Goal: Task Accomplishment & Management: Use online tool/utility

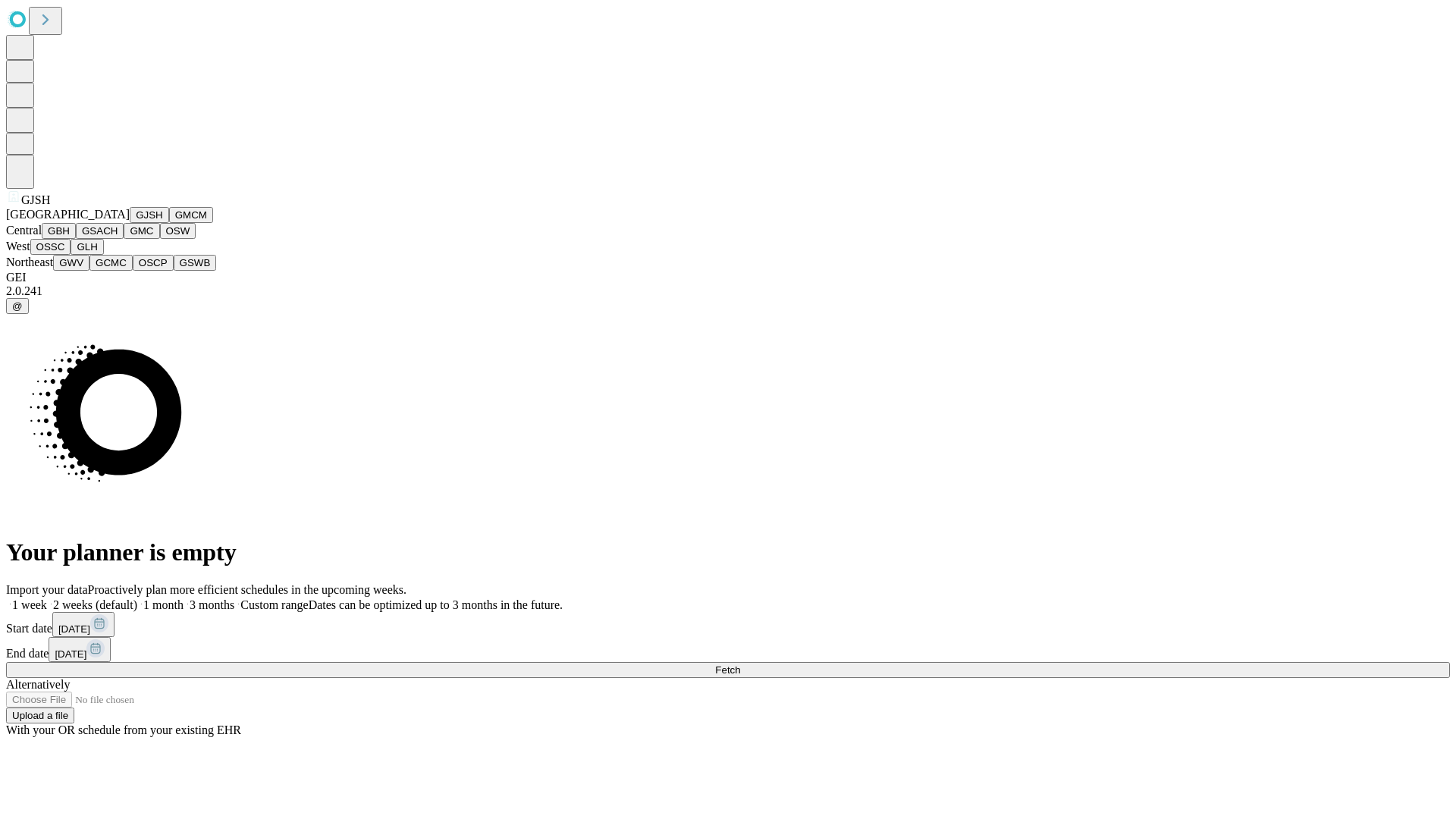
click at [130, 223] on button "GJSH" at bounding box center [149, 215] width 39 height 16
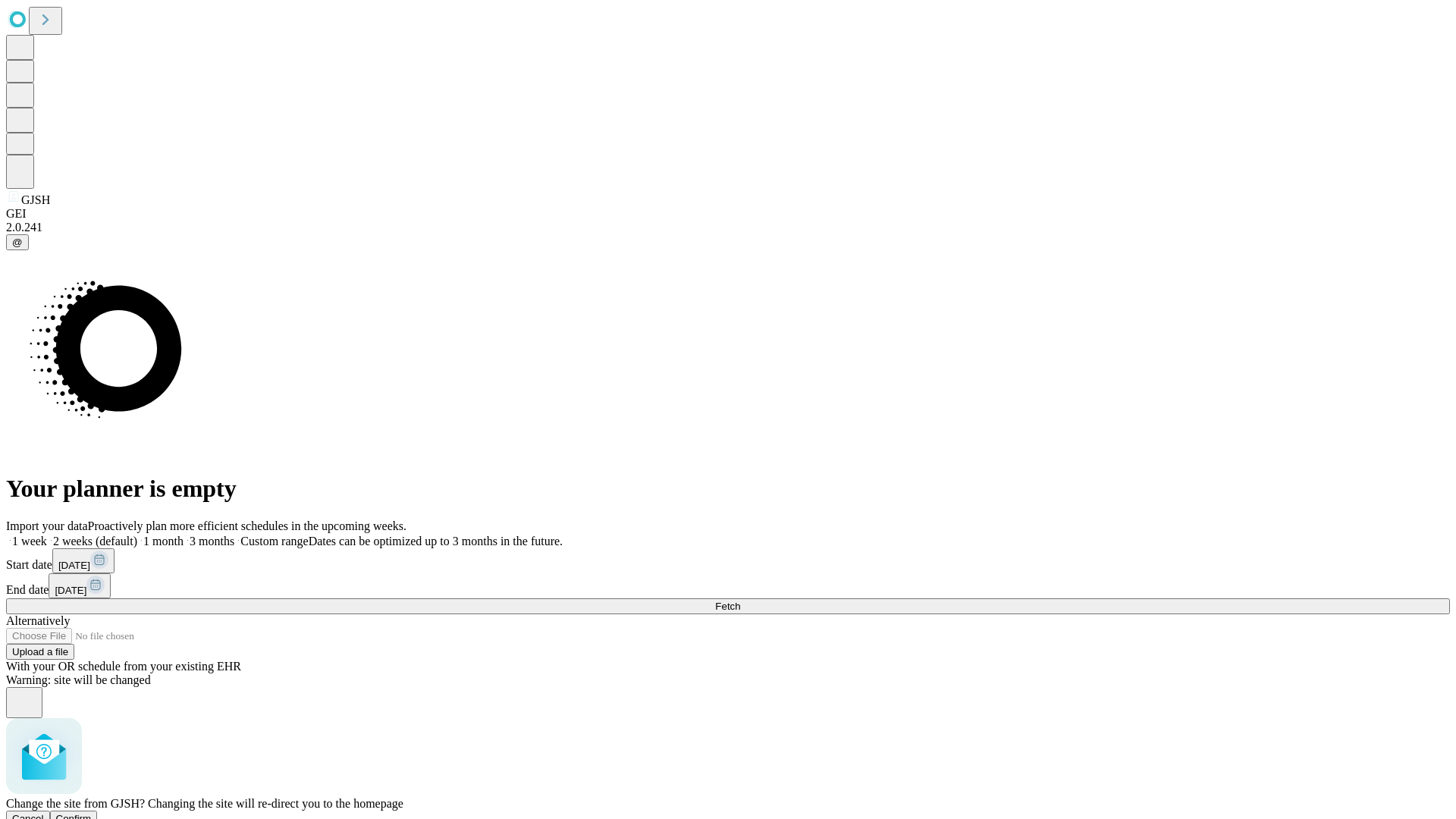
click at [92, 813] on span "Confirm" at bounding box center [74, 819] width 36 height 12
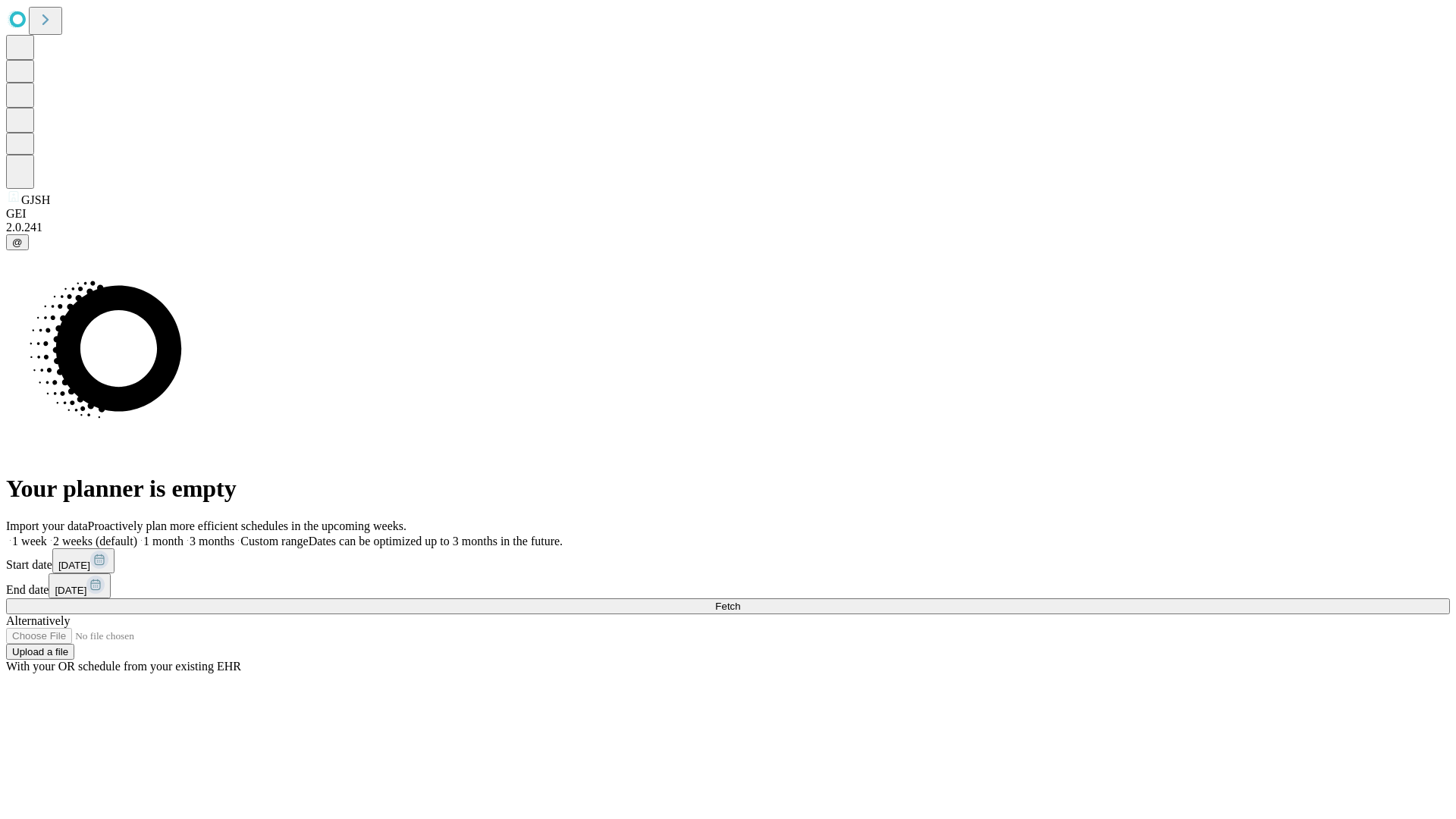
click at [47, 535] on label "1 week" at bounding box center [26, 541] width 41 height 13
click at [741, 601] on span "Fetch" at bounding box center [728, 607] width 25 height 12
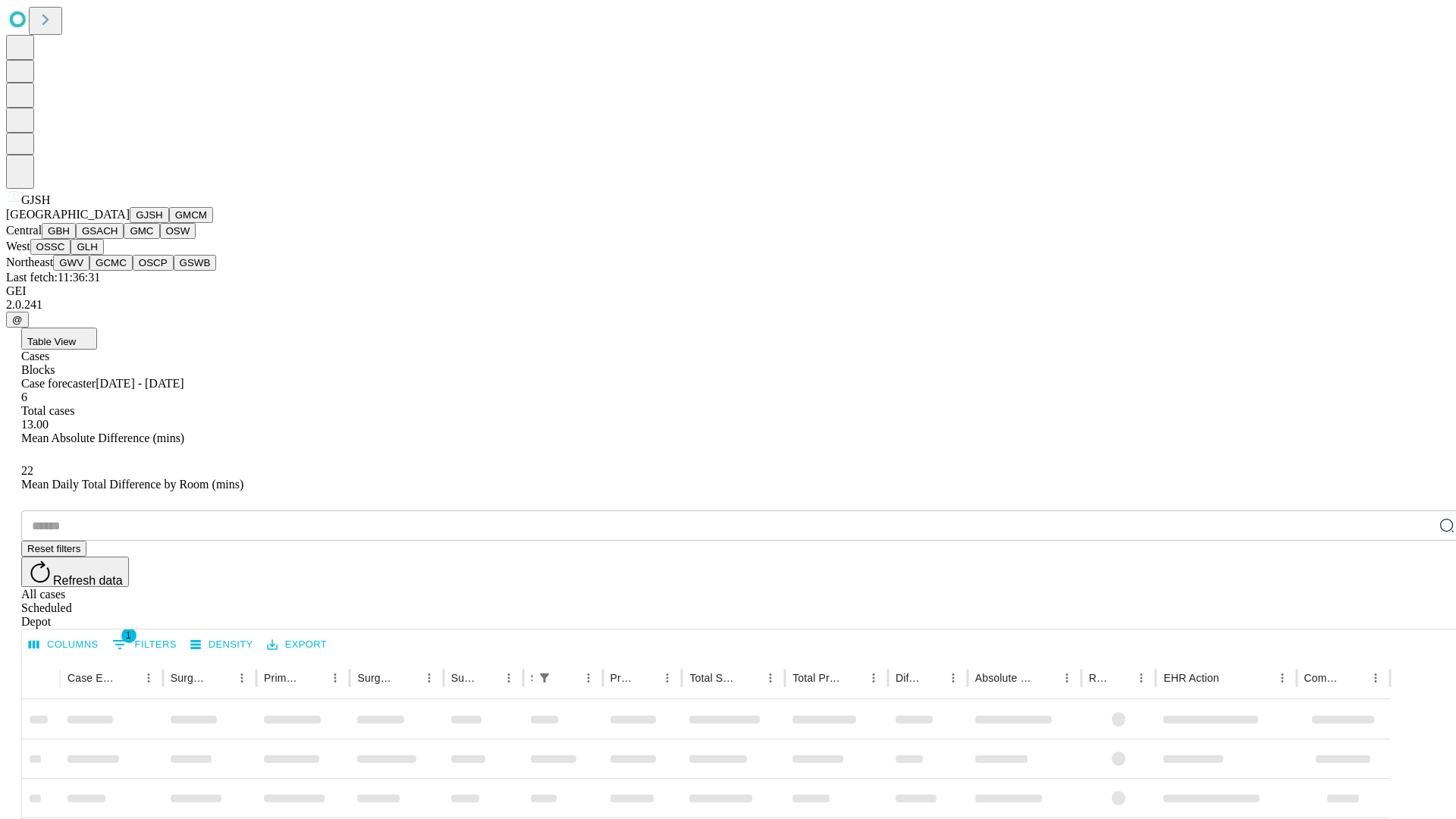
click at [169, 223] on button "GMCM" at bounding box center [190, 215] width 44 height 16
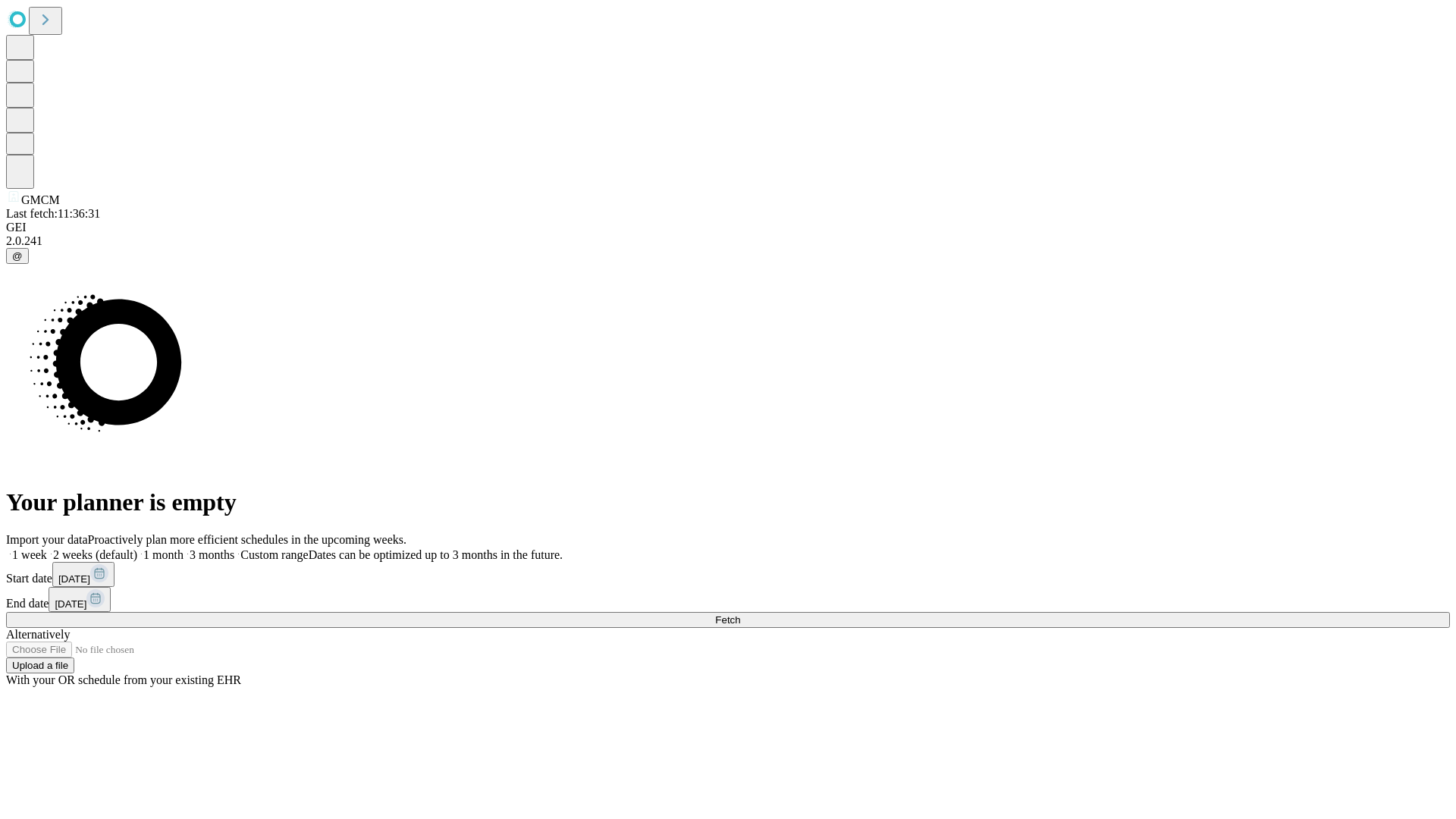
click at [47, 549] on label "1 week" at bounding box center [26, 554] width 41 height 13
click at [741, 615] on span "Fetch" at bounding box center [728, 621] width 25 height 12
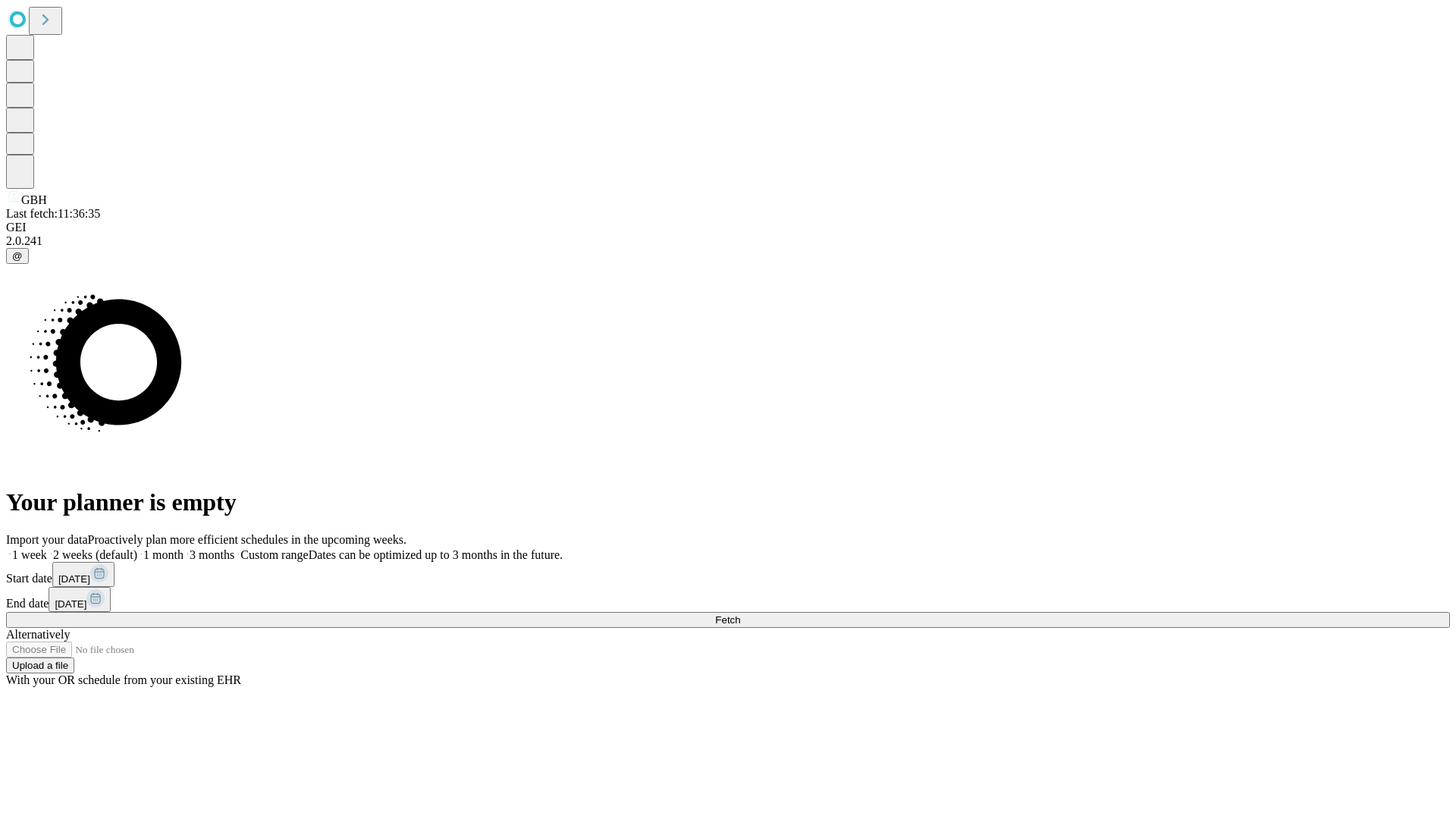
click at [47, 549] on label "1 week" at bounding box center [26, 554] width 41 height 13
click at [741, 615] on span "Fetch" at bounding box center [728, 621] width 25 height 12
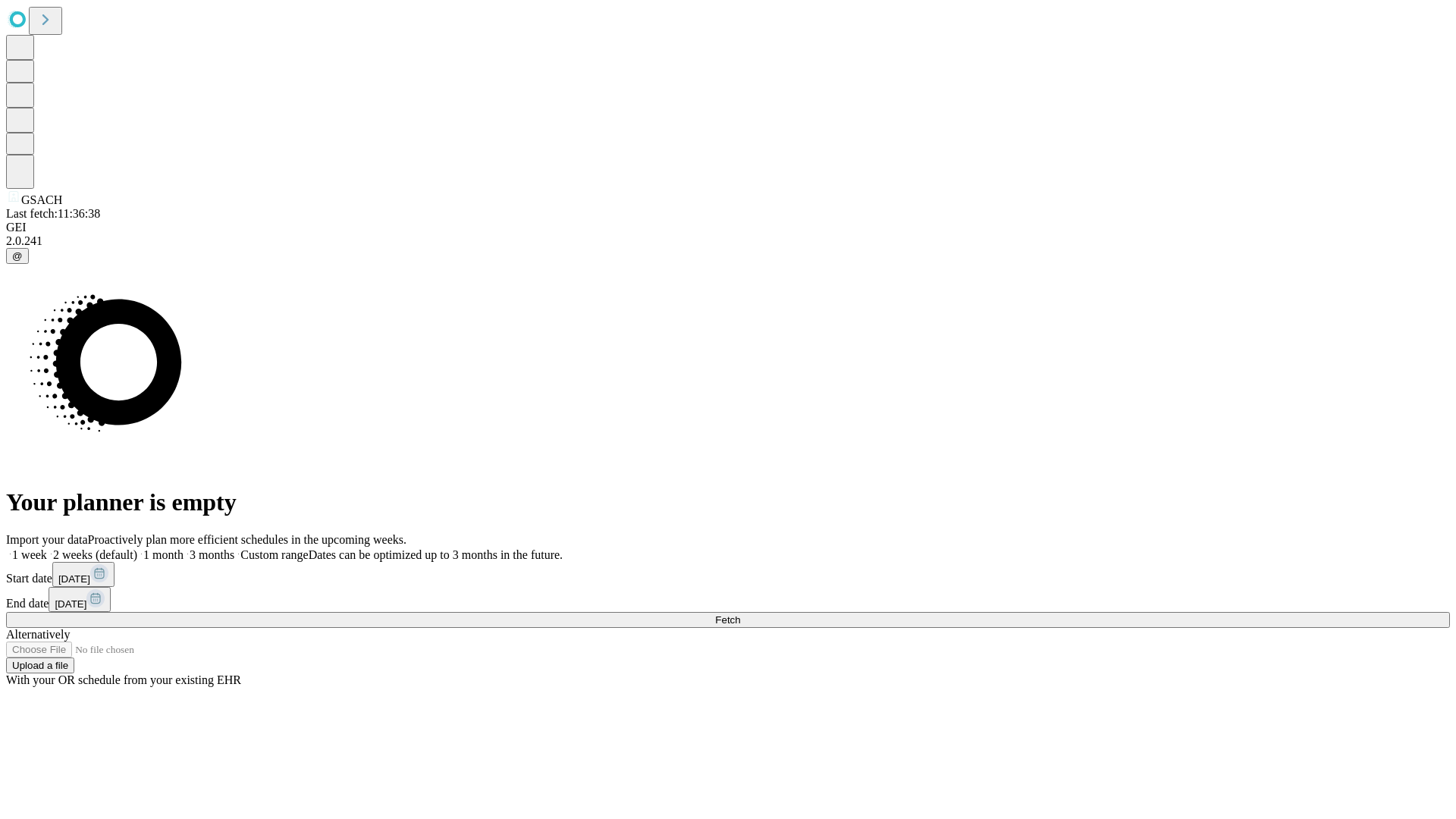
click at [47, 549] on label "1 week" at bounding box center [26, 554] width 41 height 13
click at [741, 615] on span "Fetch" at bounding box center [728, 621] width 25 height 12
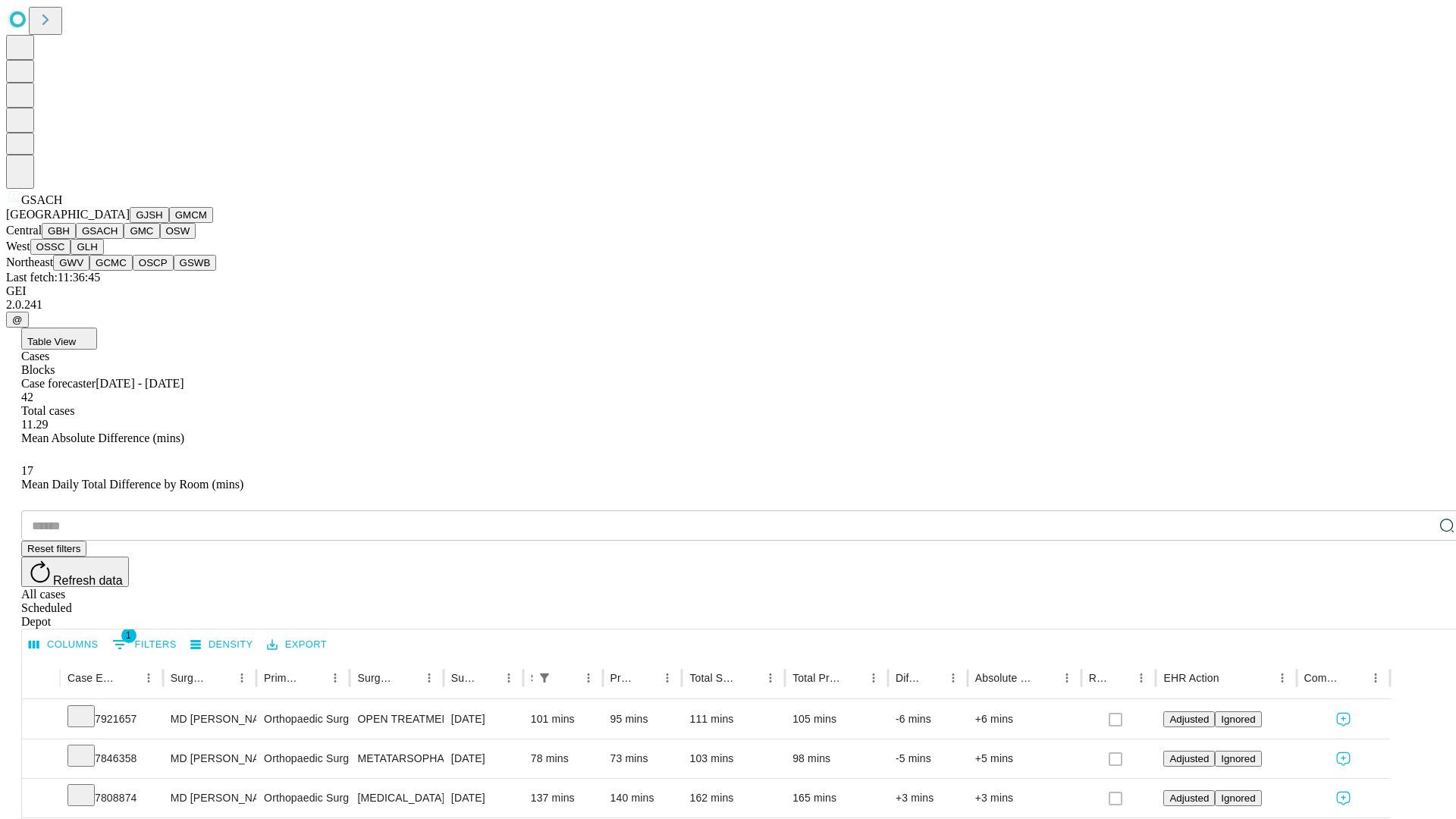
click at [124, 239] on button "GMC" at bounding box center [142, 230] width 36 height 16
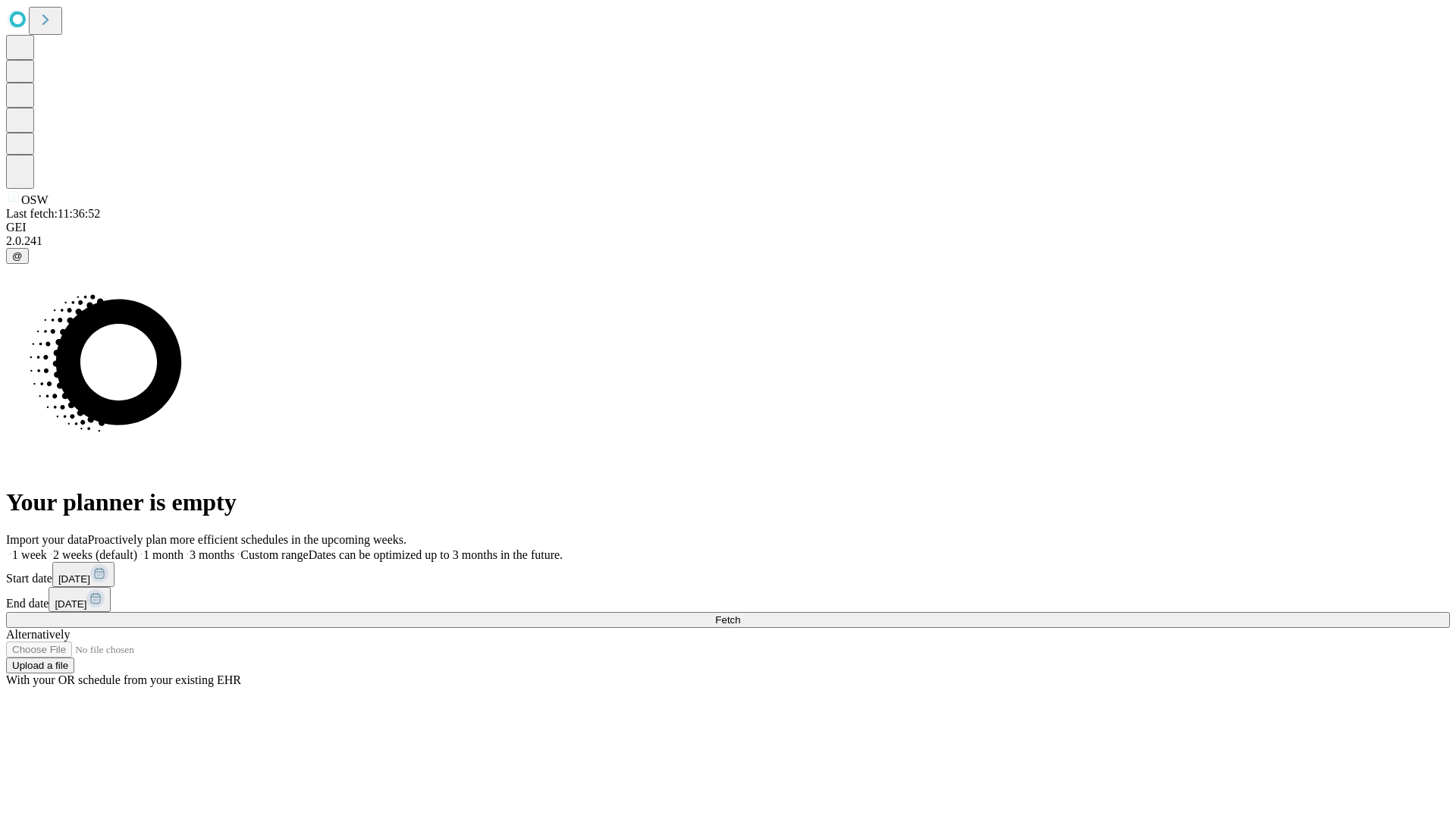
click at [47, 549] on label "1 week" at bounding box center [26, 554] width 41 height 13
click at [741, 615] on span "Fetch" at bounding box center [728, 621] width 25 height 12
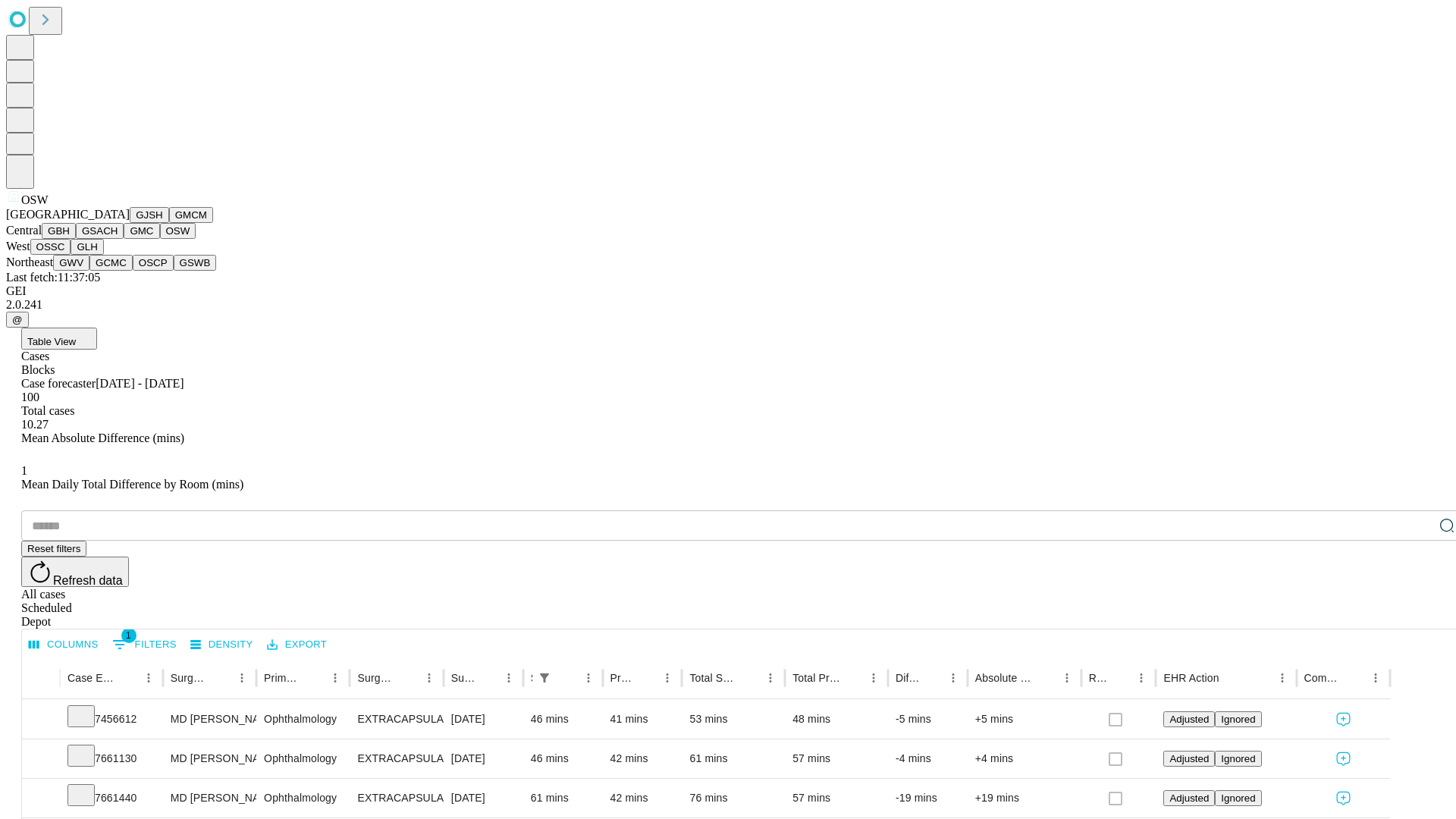
click at [71, 255] on button "OSSC" at bounding box center [51, 247] width 41 height 16
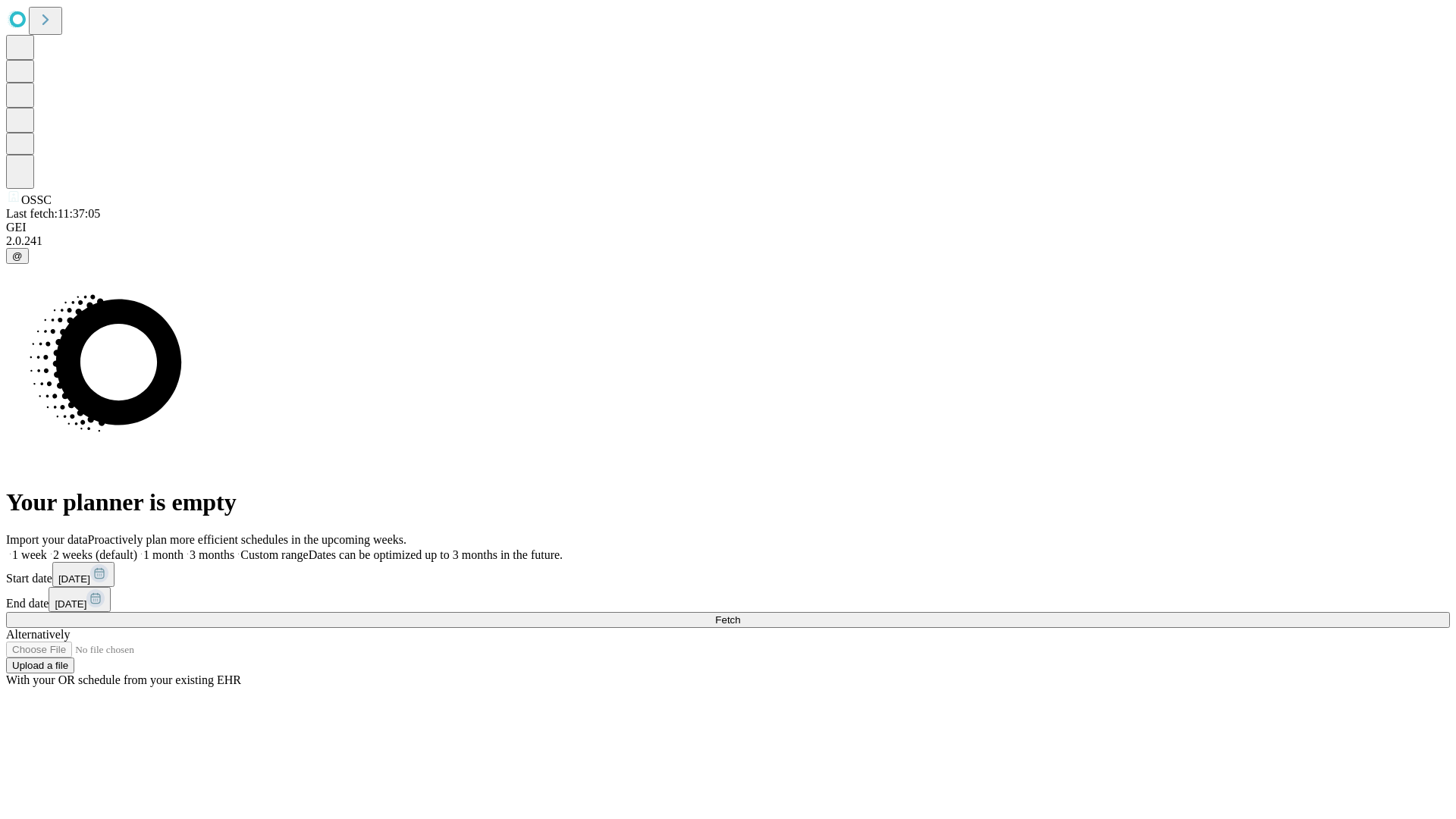
click at [47, 549] on label "1 week" at bounding box center [26, 554] width 41 height 13
click at [741, 615] on span "Fetch" at bounding box center [728, 621] width 25 height 12
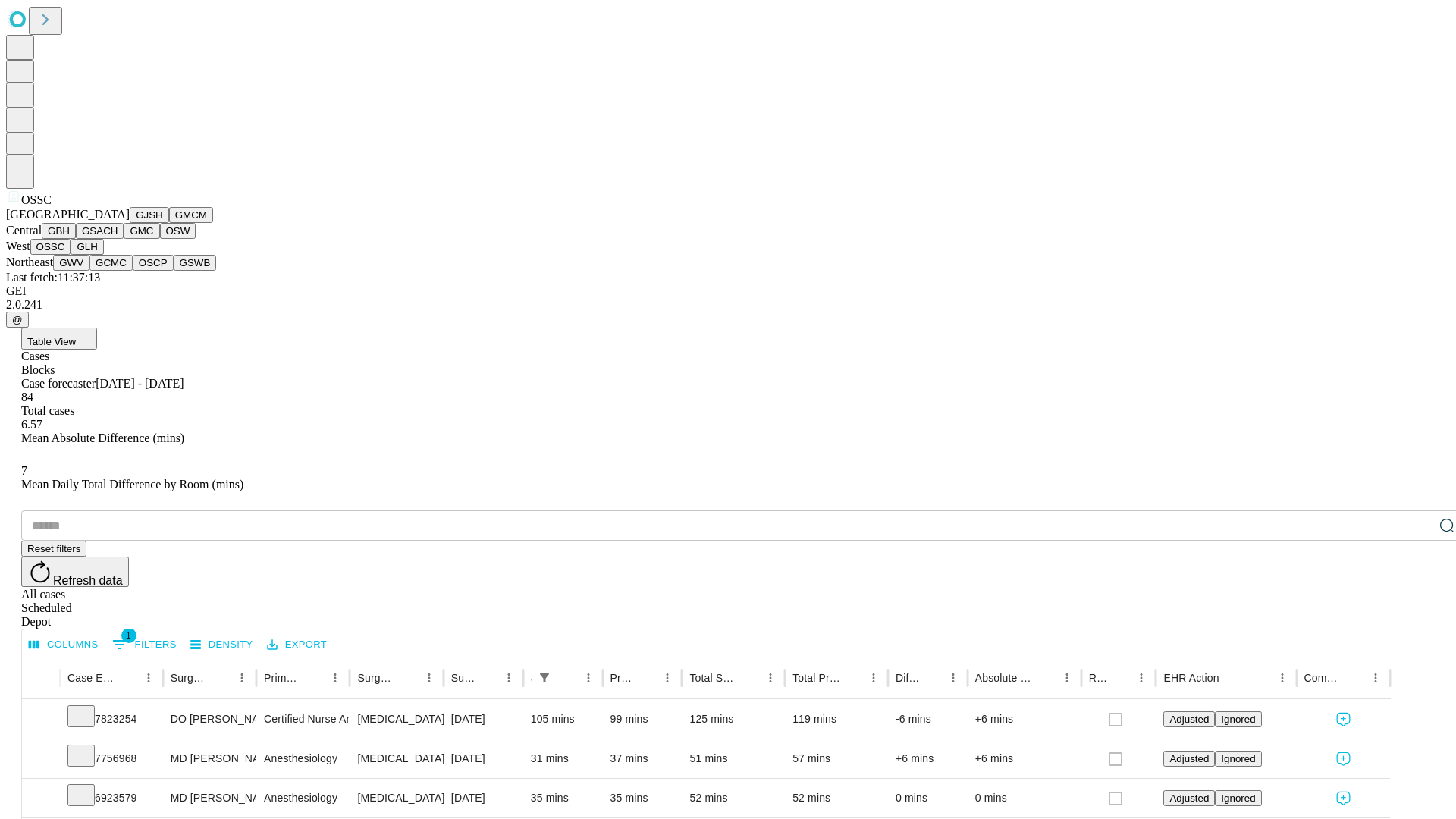
click at [103, 255] on button "GLH" at bounding box center [86, 247] width 32 height 16
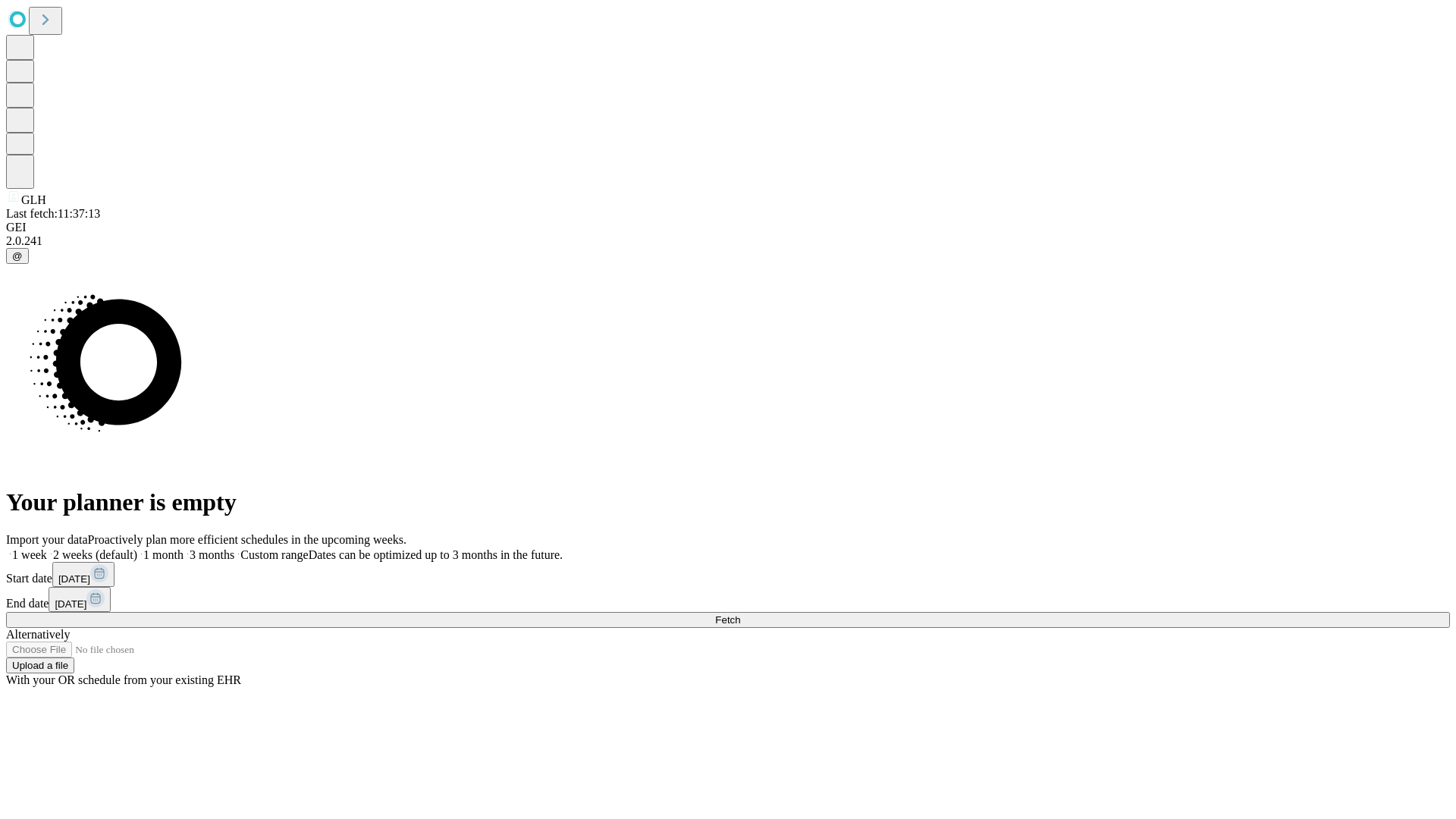
click at [47, 549] on label "1 week" at bounding box center [26, 554] width 41 height 13
click at [741, 615] on span "Fetch" at bounding box center [728, 621] width 25 height 12
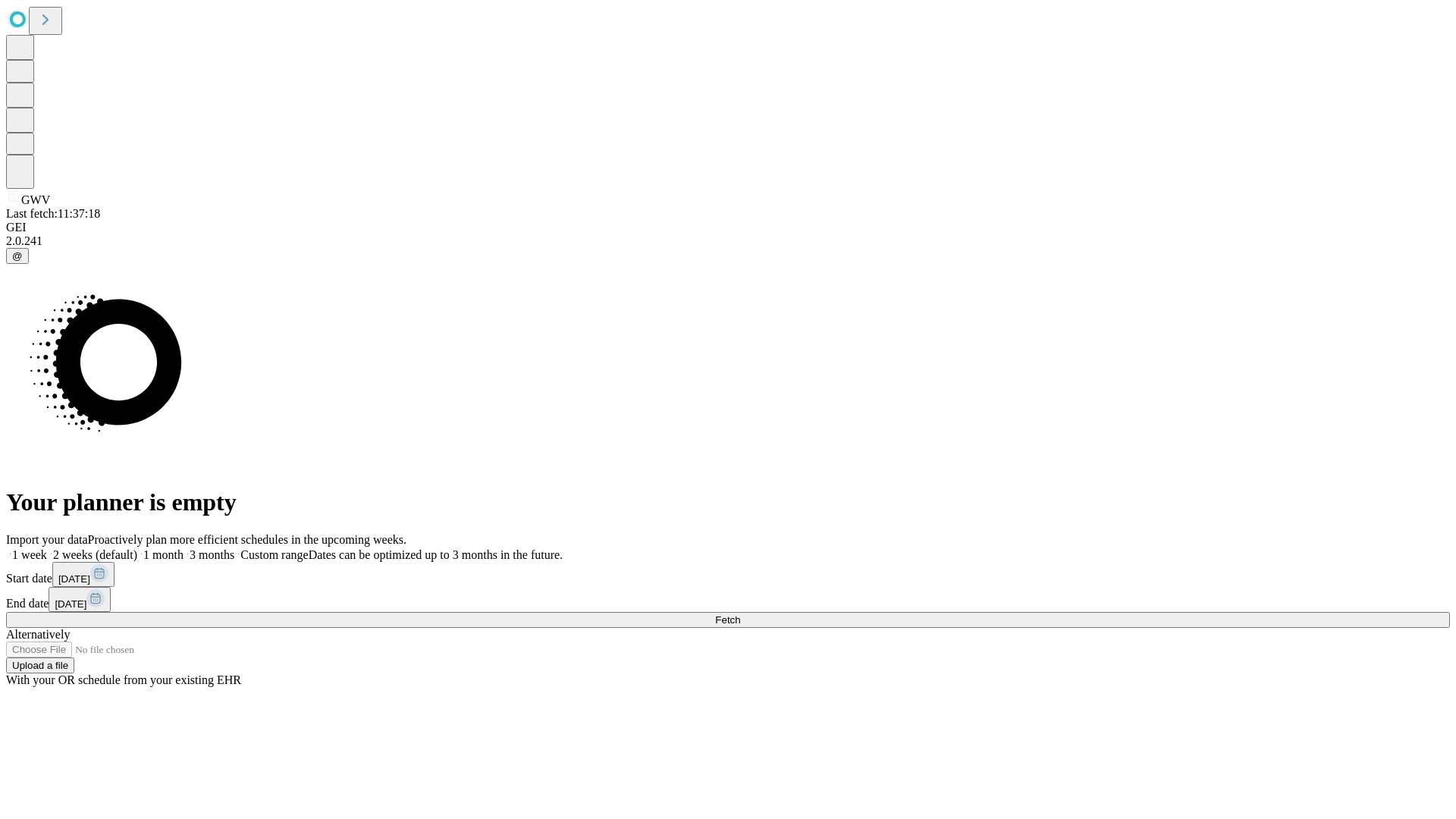
click at [741, 615] on span "Fetch" at bounding box center [728, 621] width 25 height 12
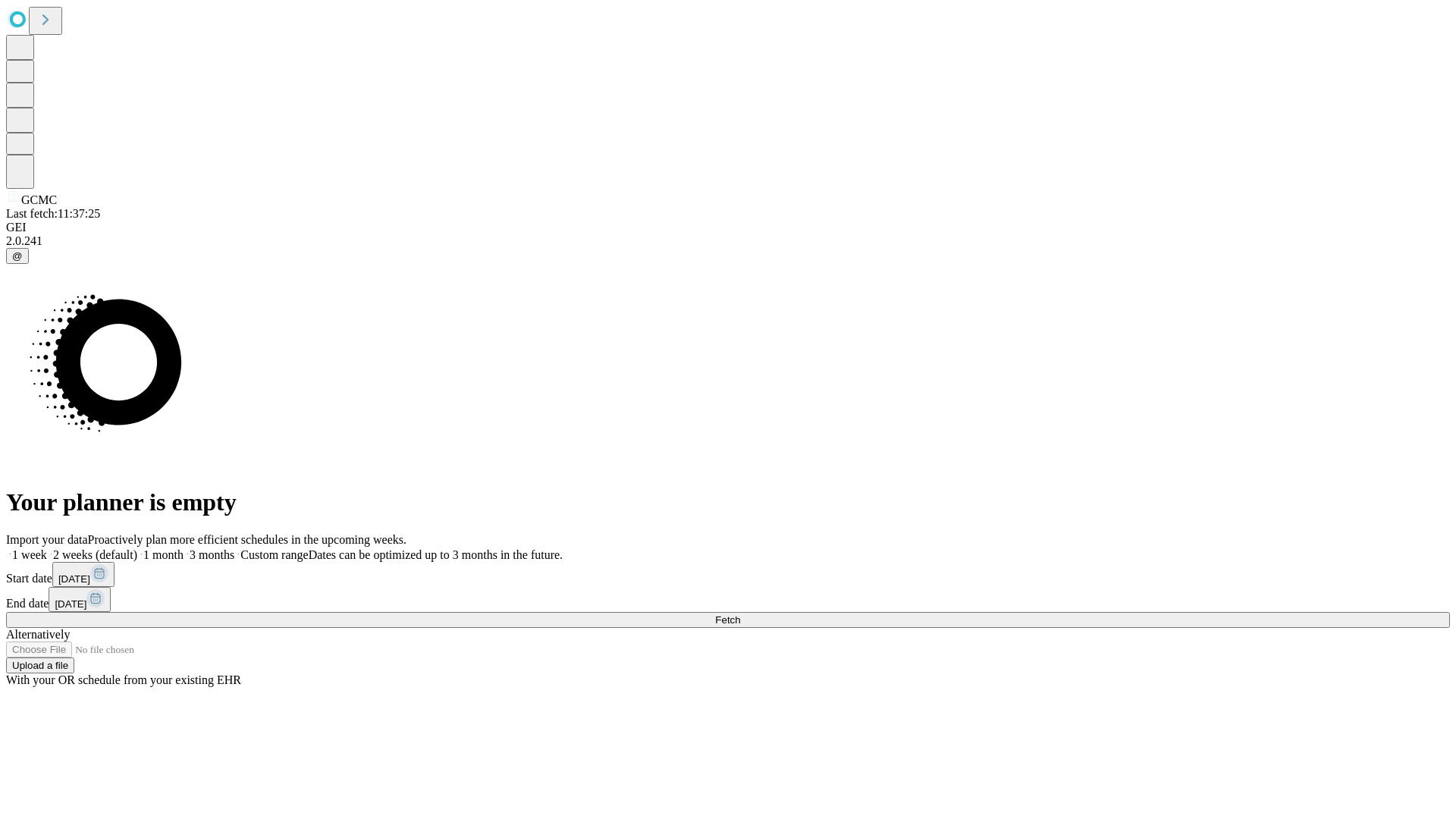
click at [47, 549] on label "1 week" at bounding box center [26, 554] width 41 height 13
click at [741, 615] on span "Fetch" at bounding box center [728, 621] width 25 height 12
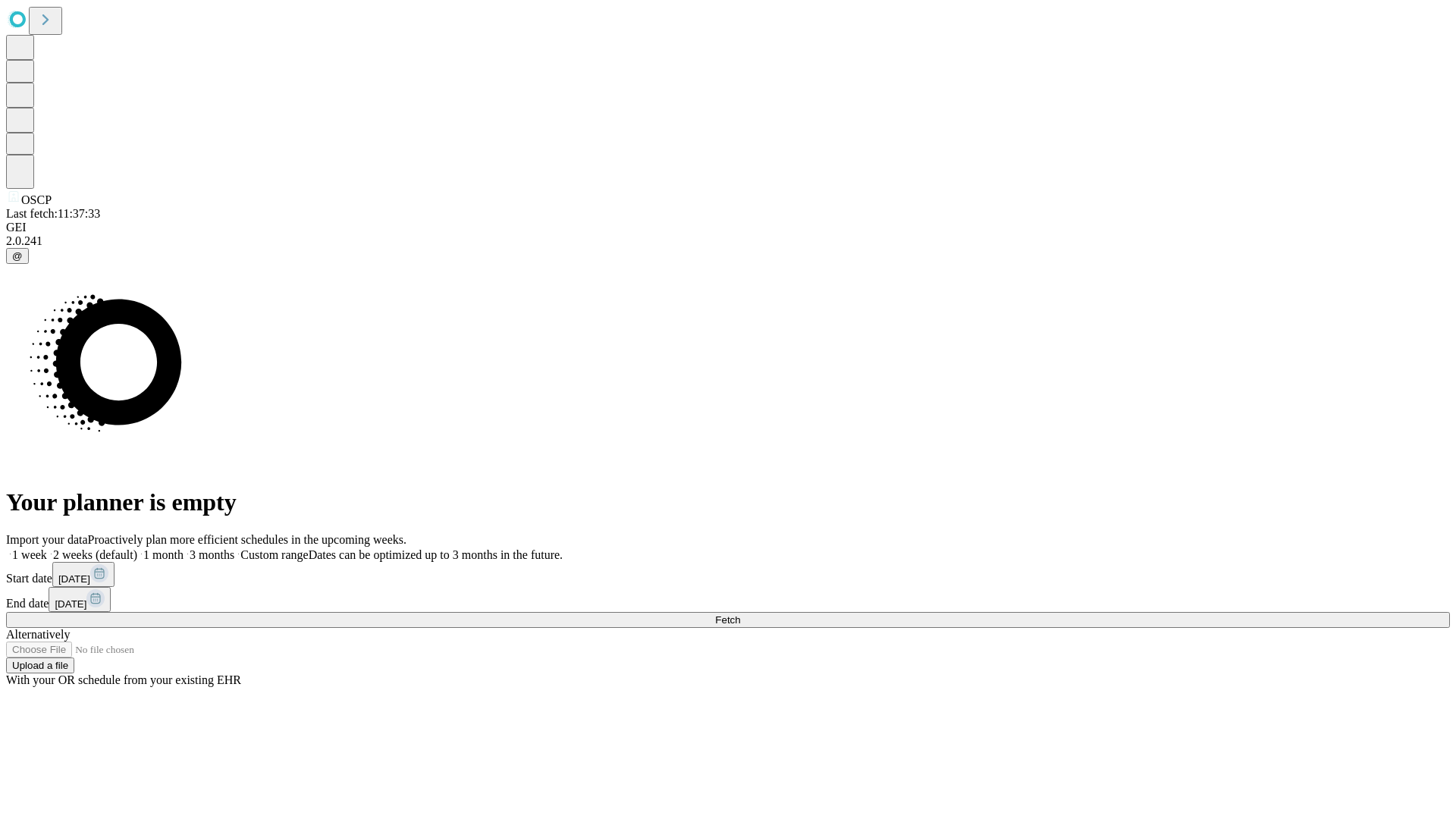
click at [47, 549] on label "1 week" at bounding box center [26, 554] width 41 height 13
click at [741, 615] on span "Fetch" at bounding box center [728, 621] width 25 height 12
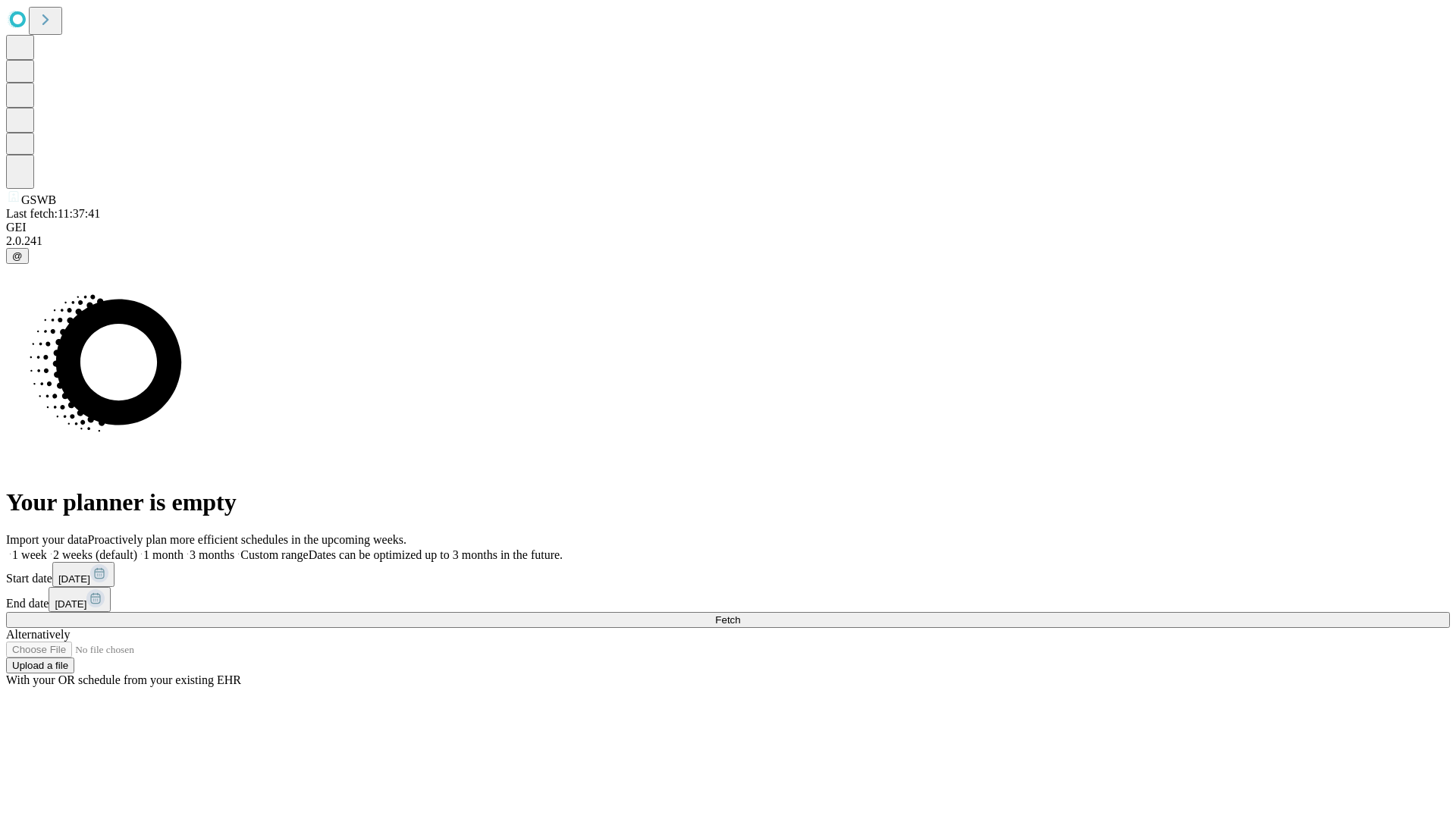
click at [47, 549] on label "1 week" at bounding box center [26, 554] width 41 height 13
click at [741, 615] on span "Fetch" at bounding box center [728, 621] width 25 height 12
